Goal: Find contact information: Find contact information

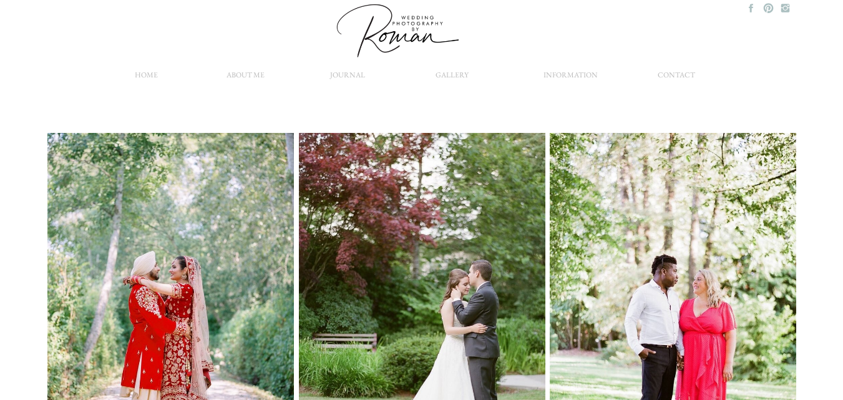
click at [681, 74] on nav "Contact" at bounding box center [676, 78] width 61 height 19
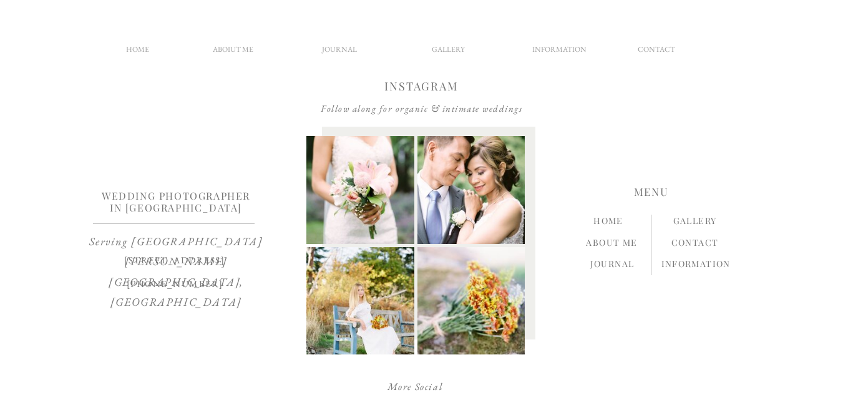
scroll to position [733, 0]
